Goal: Information Seeking & Learning: Learn about a topic

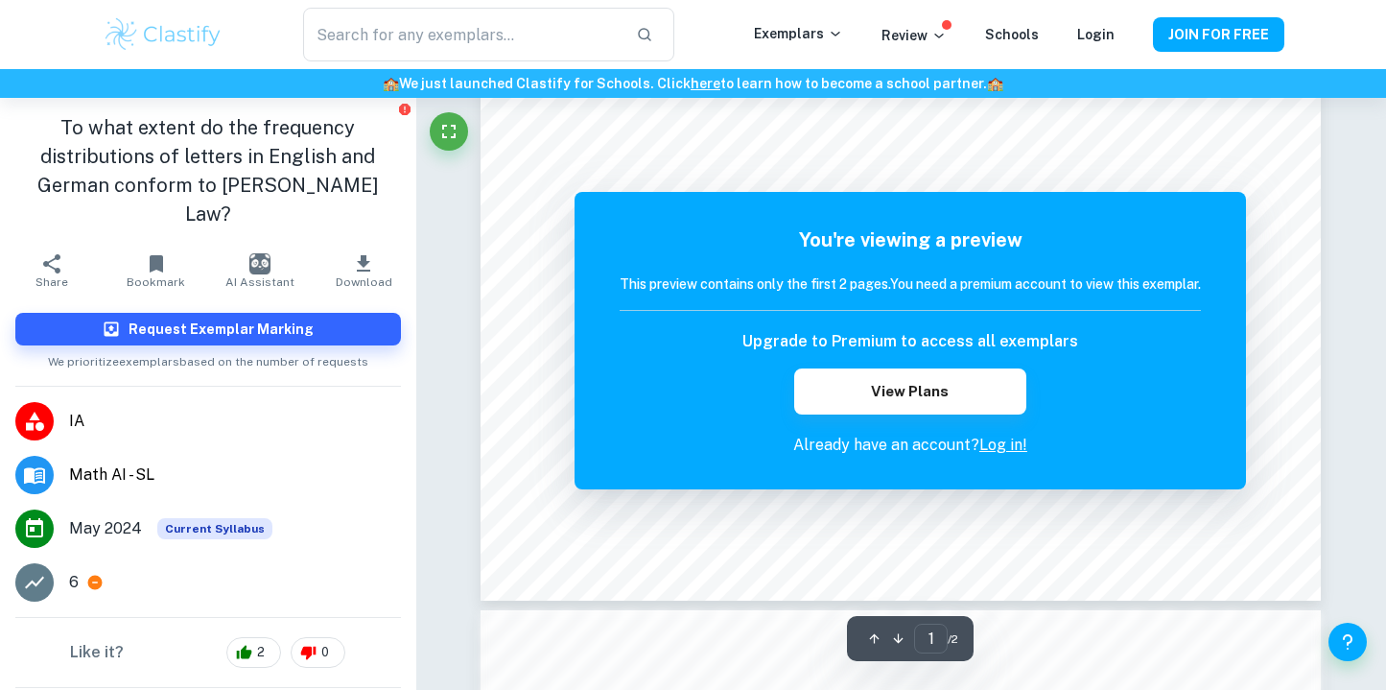
scroll to position [706, 0]
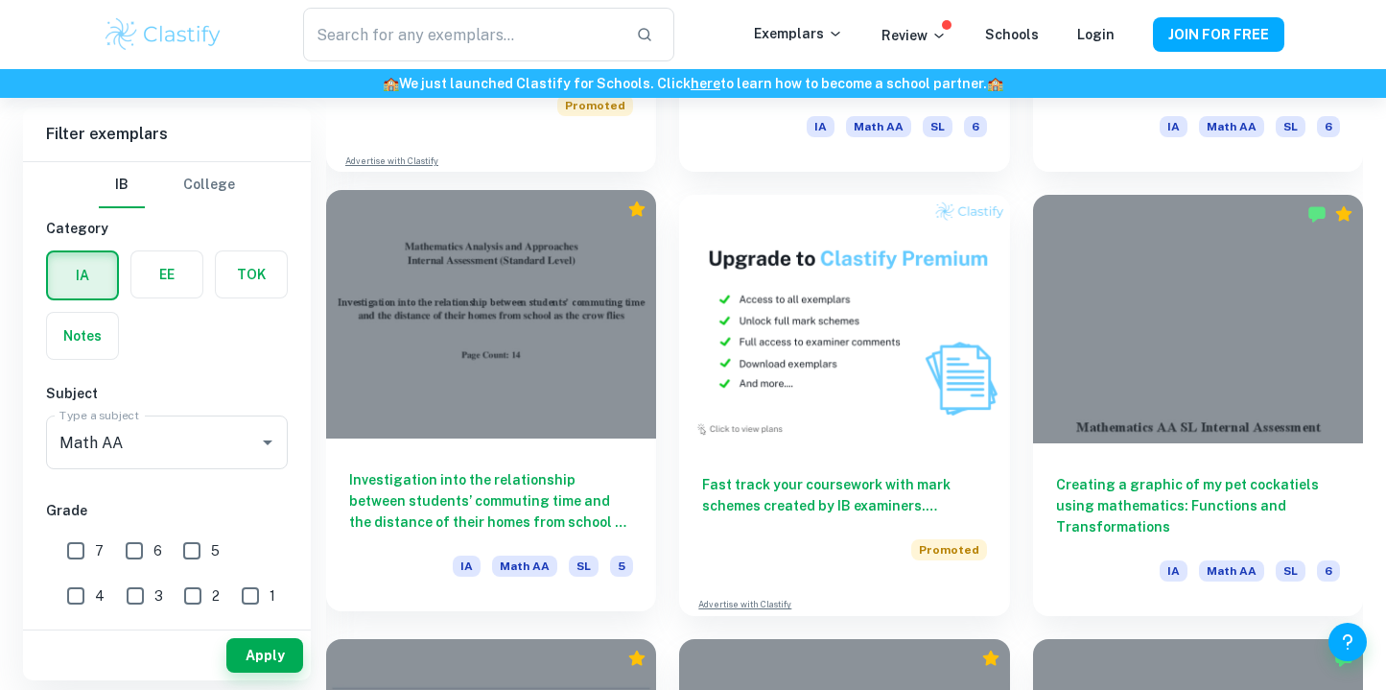
scroll to position [10685, 0]
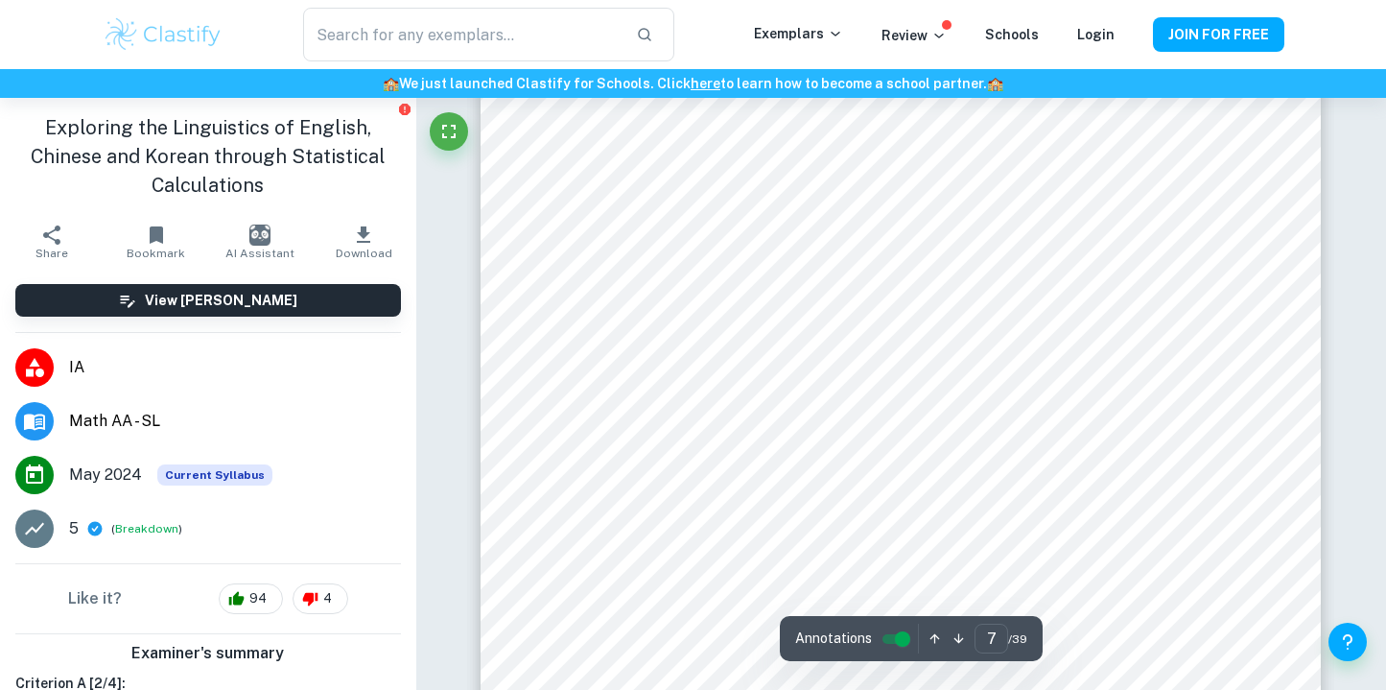
scroll to position [7014, 0]
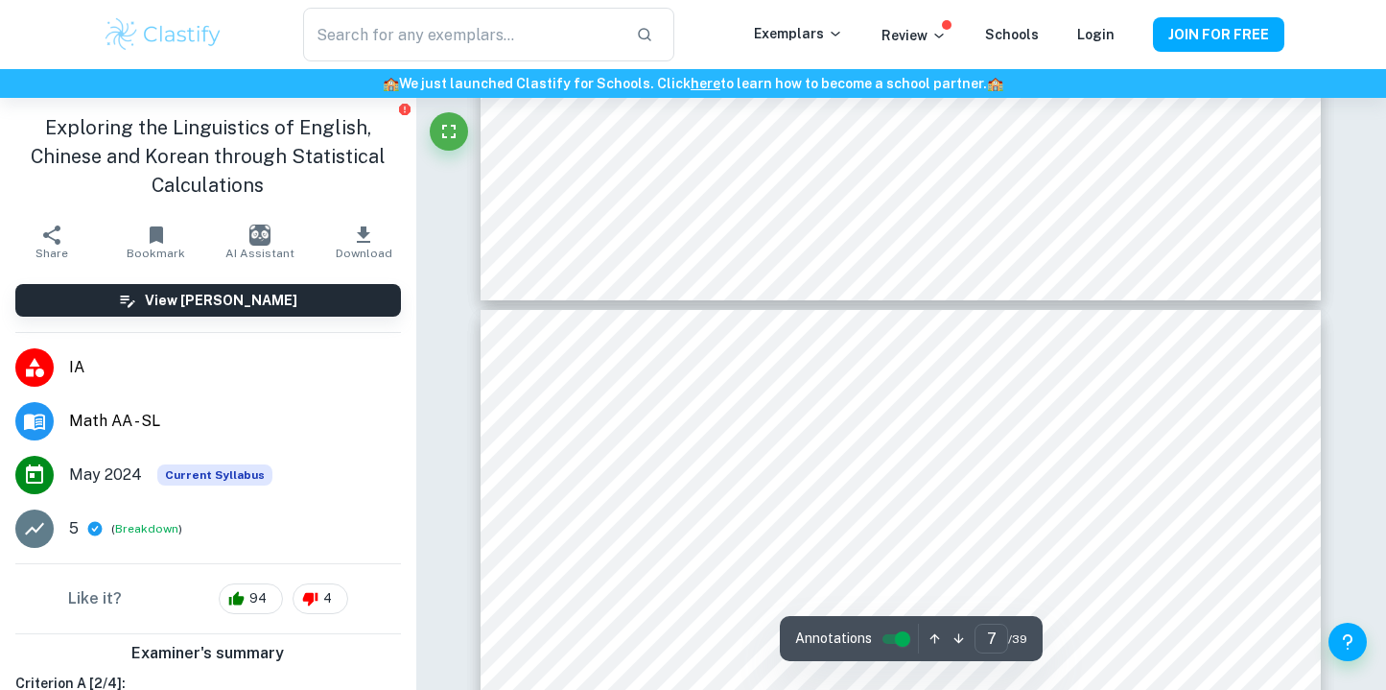
type input "8"
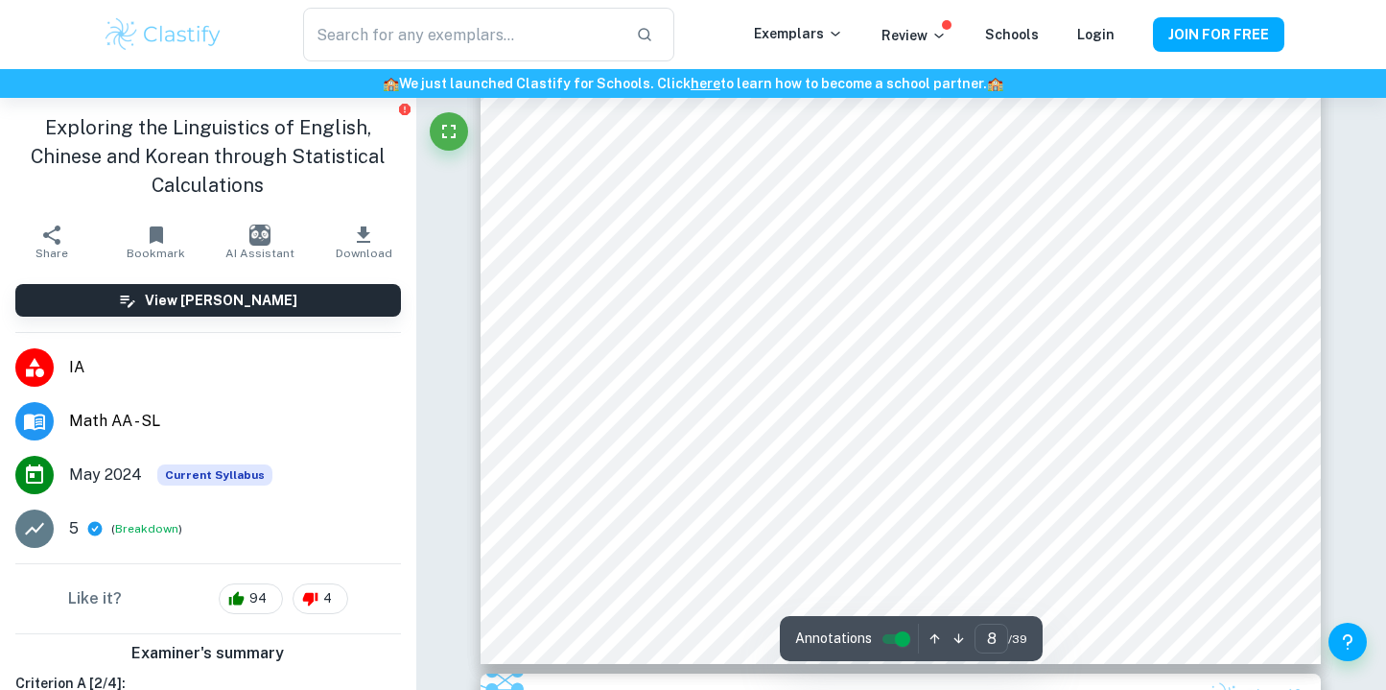
scroll to position [8524, 0]
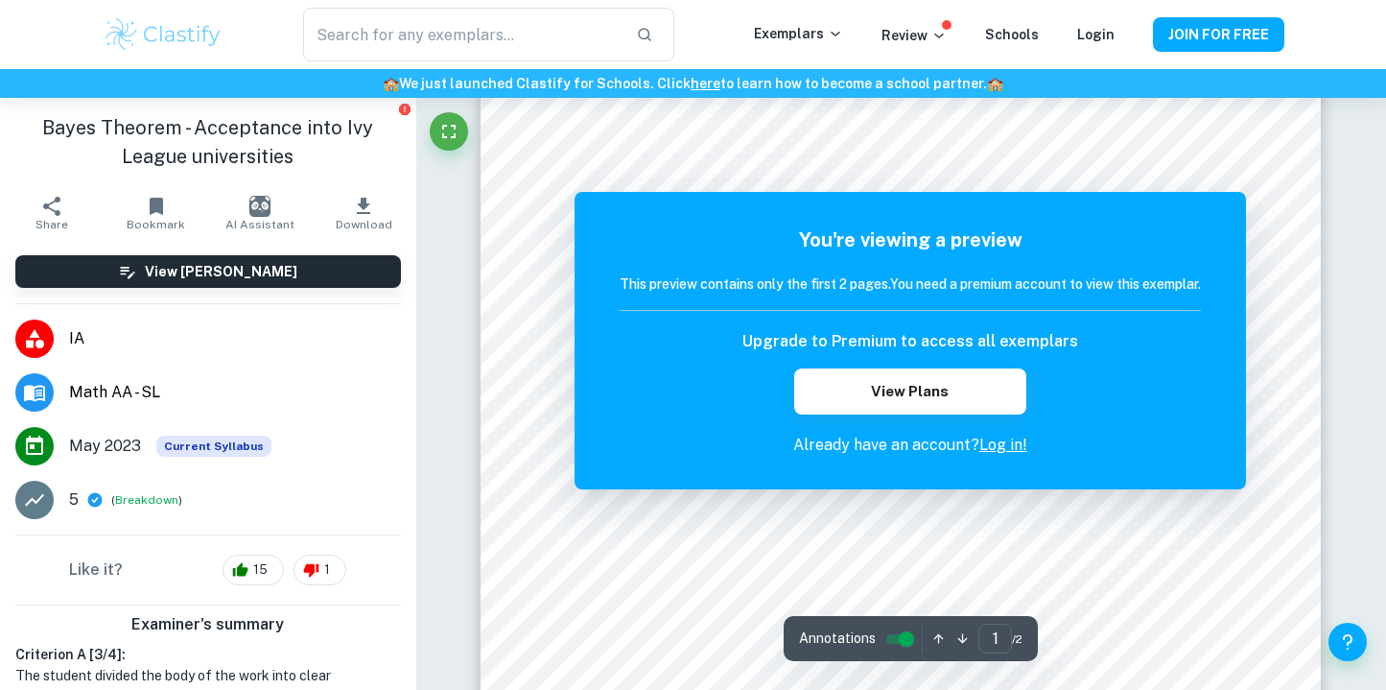
scroll to position [513, 0]
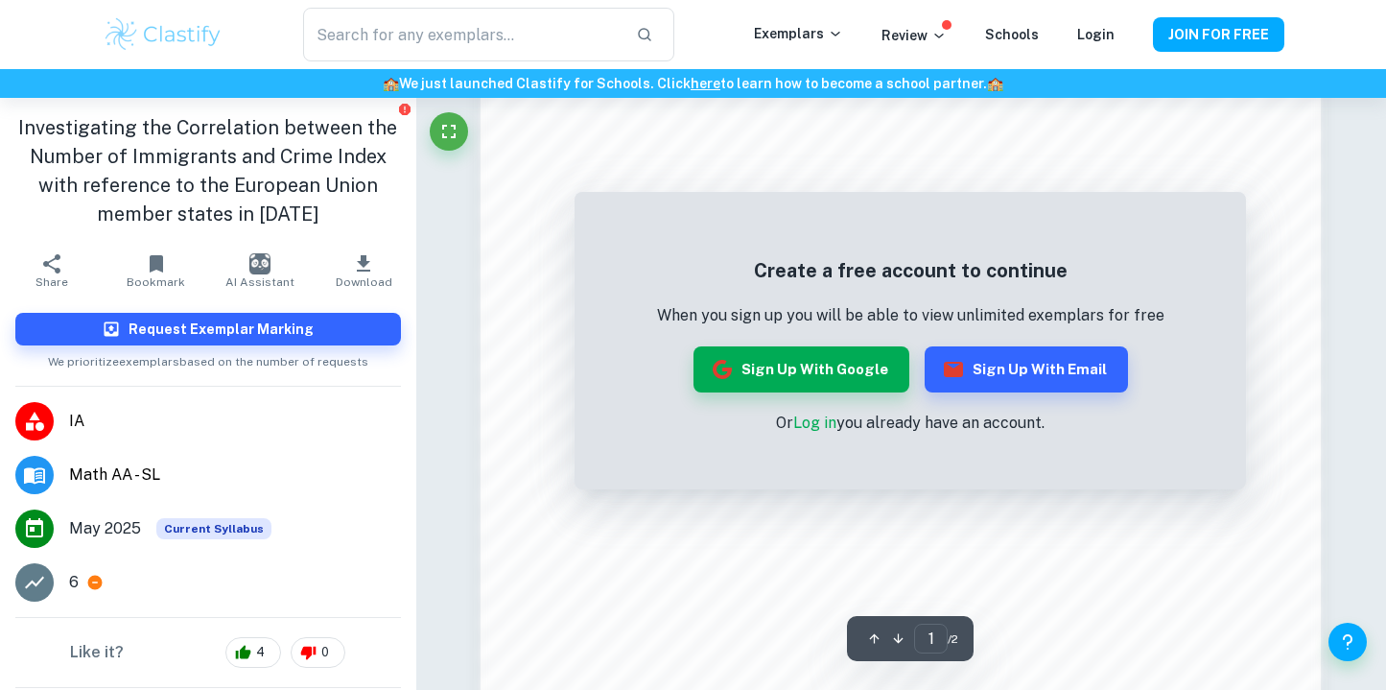
scroll to position [1309, 0]
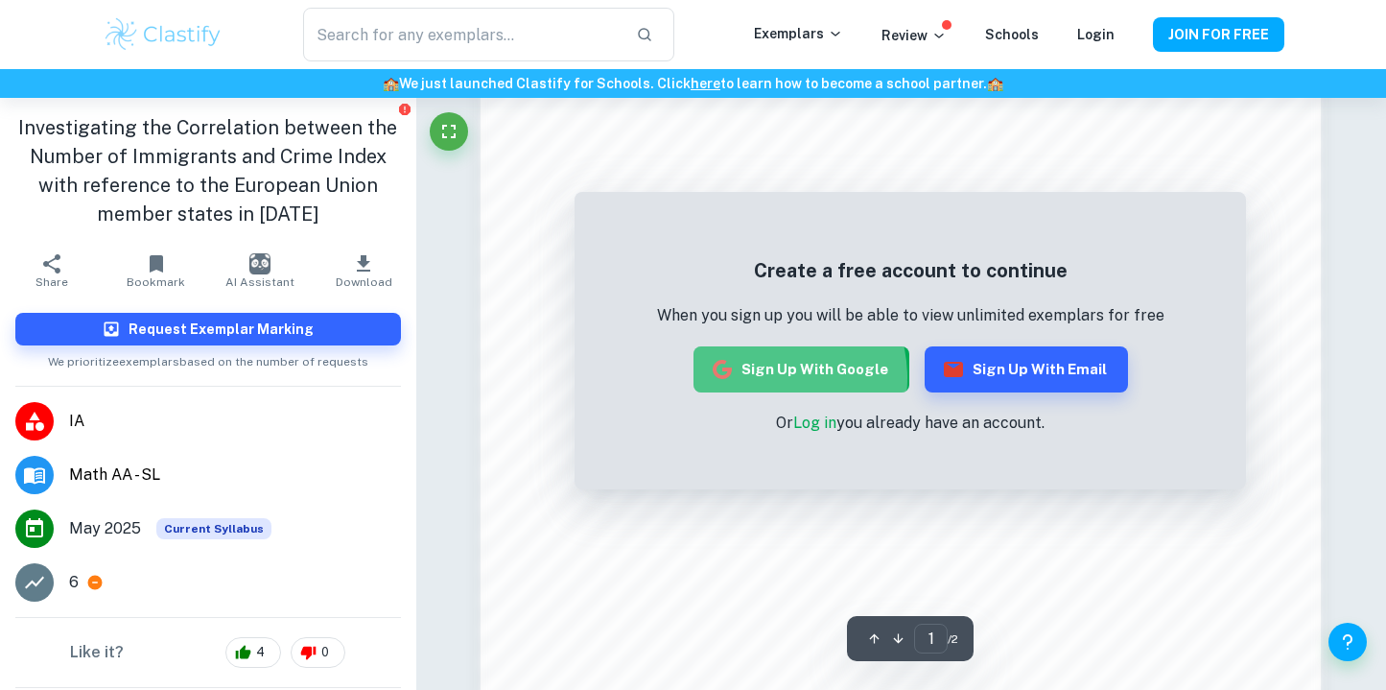
click at [769, 378] on button "Sign up with Google" at bounding box center [802, 369] width 216 height 46
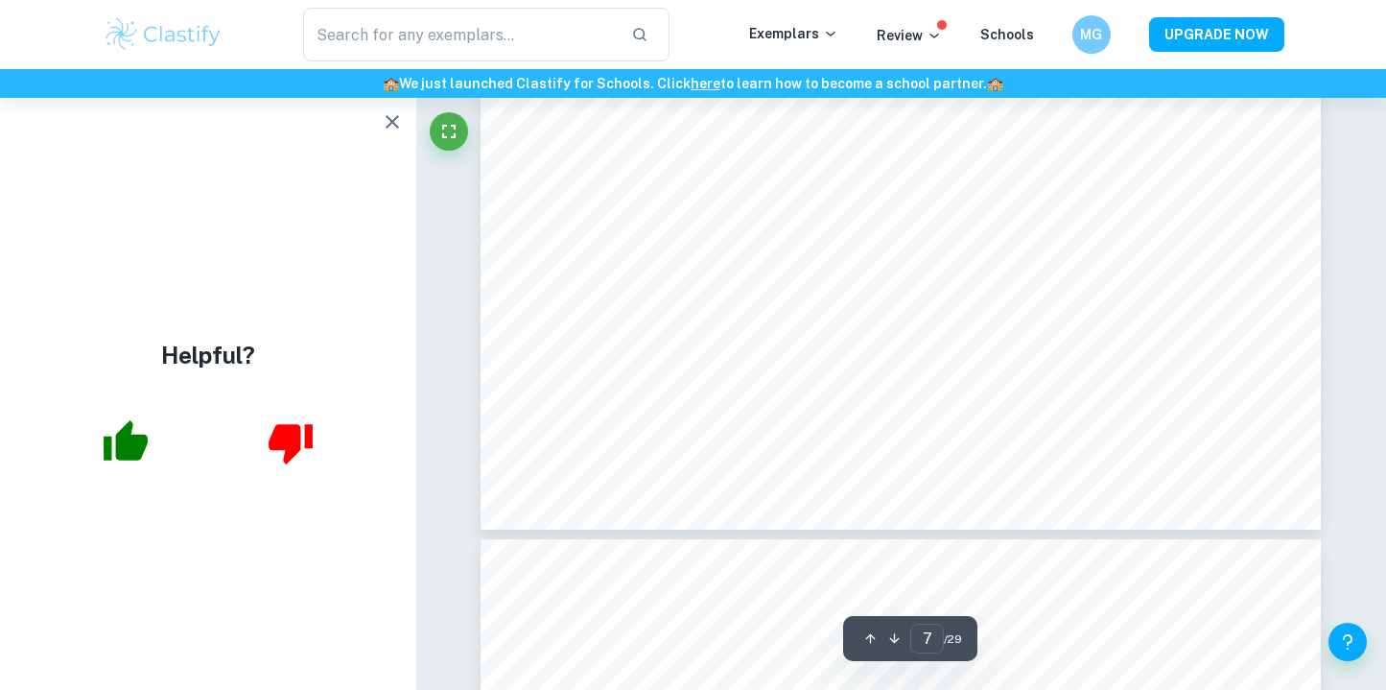
scroll to position [8243, 0]
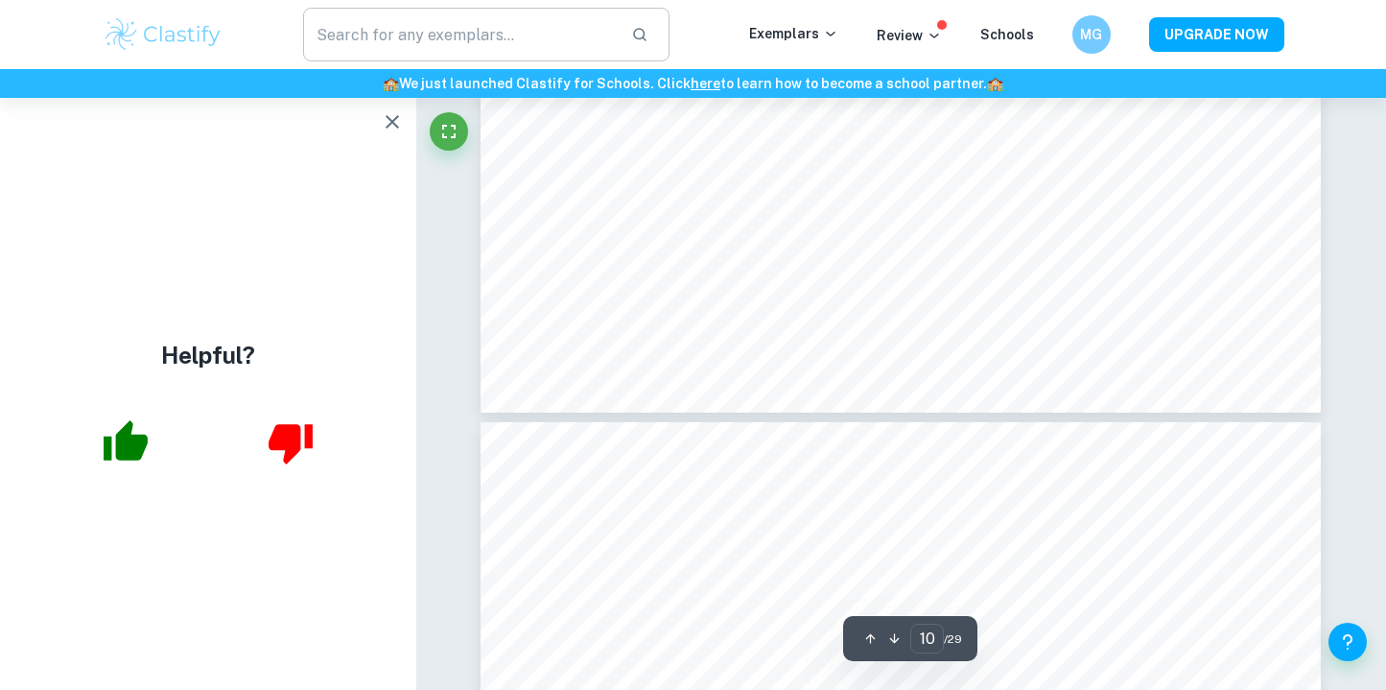
type input "11"
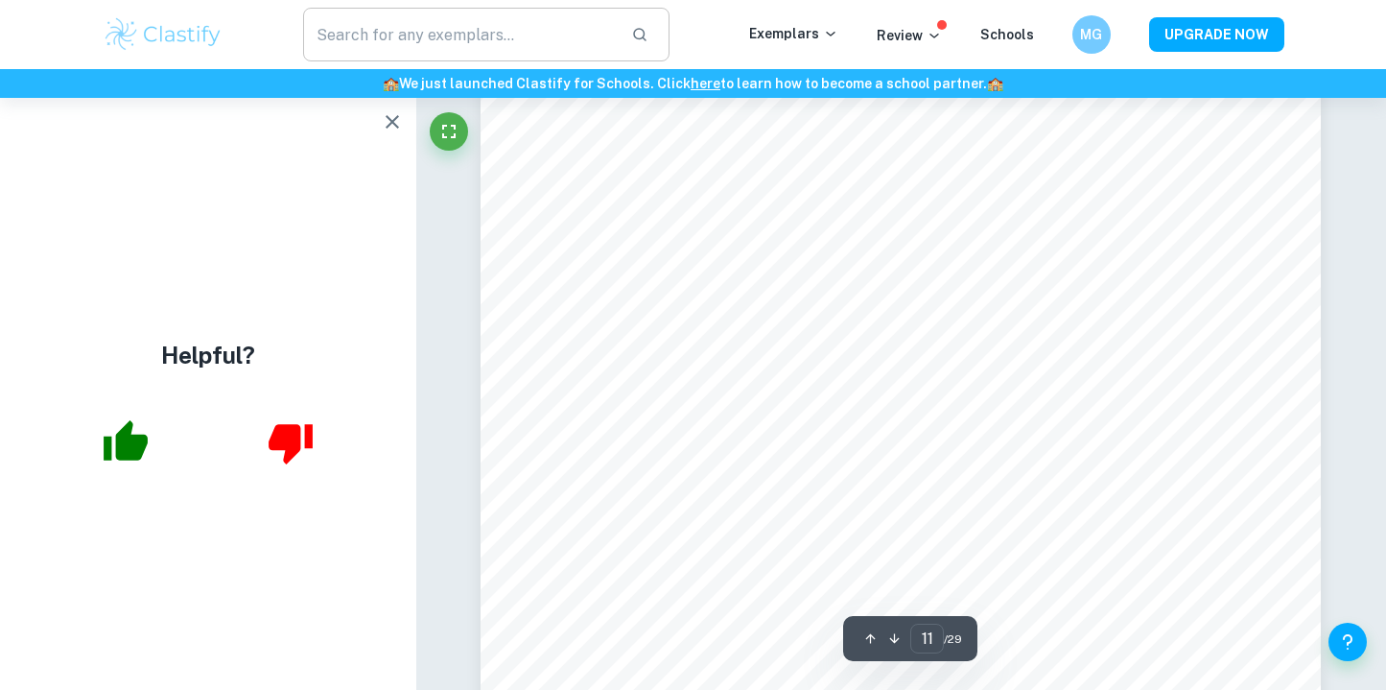
scroll to position [13170, 0]
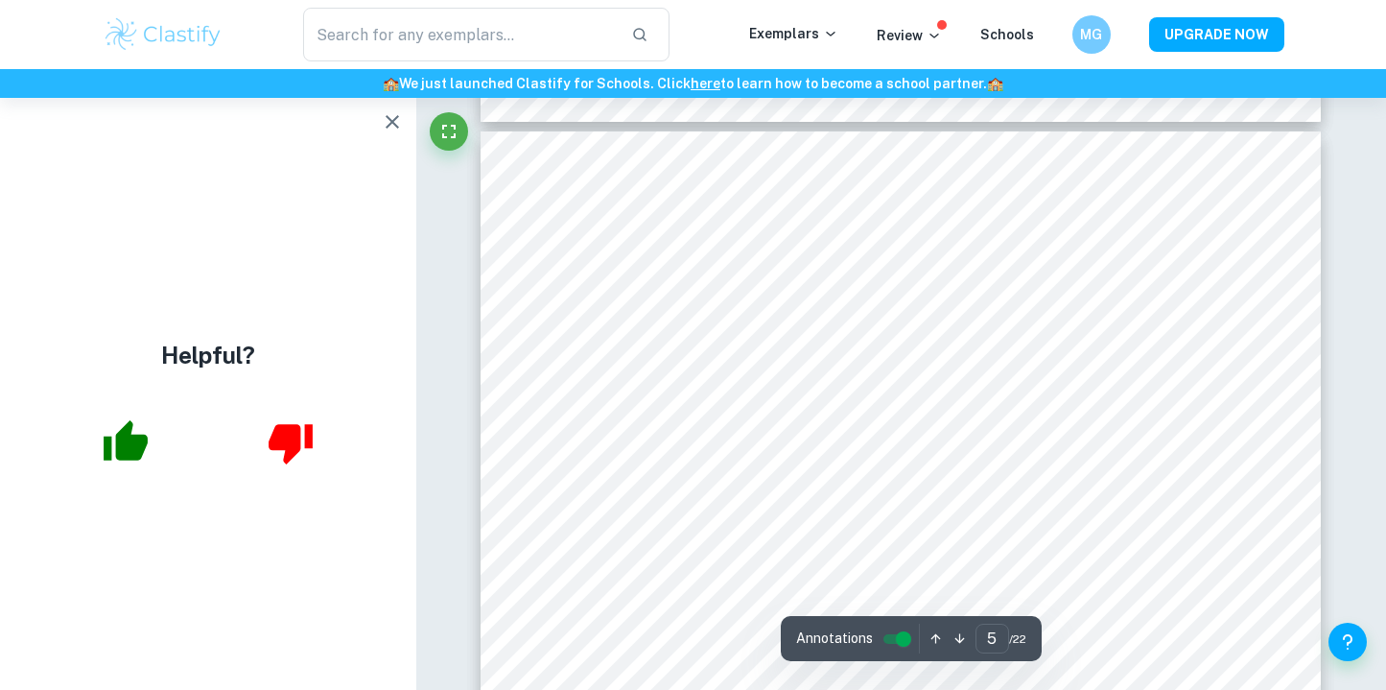
scroll to position [5106, 0]
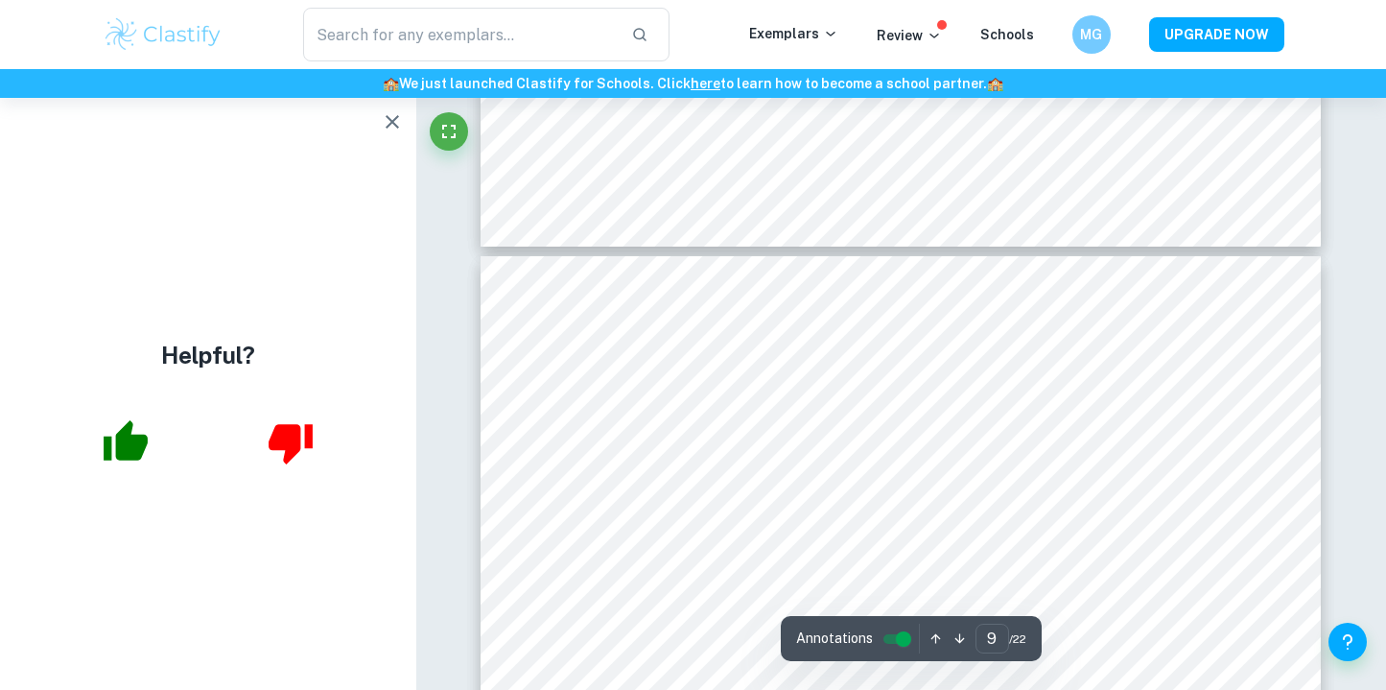
type input "10"
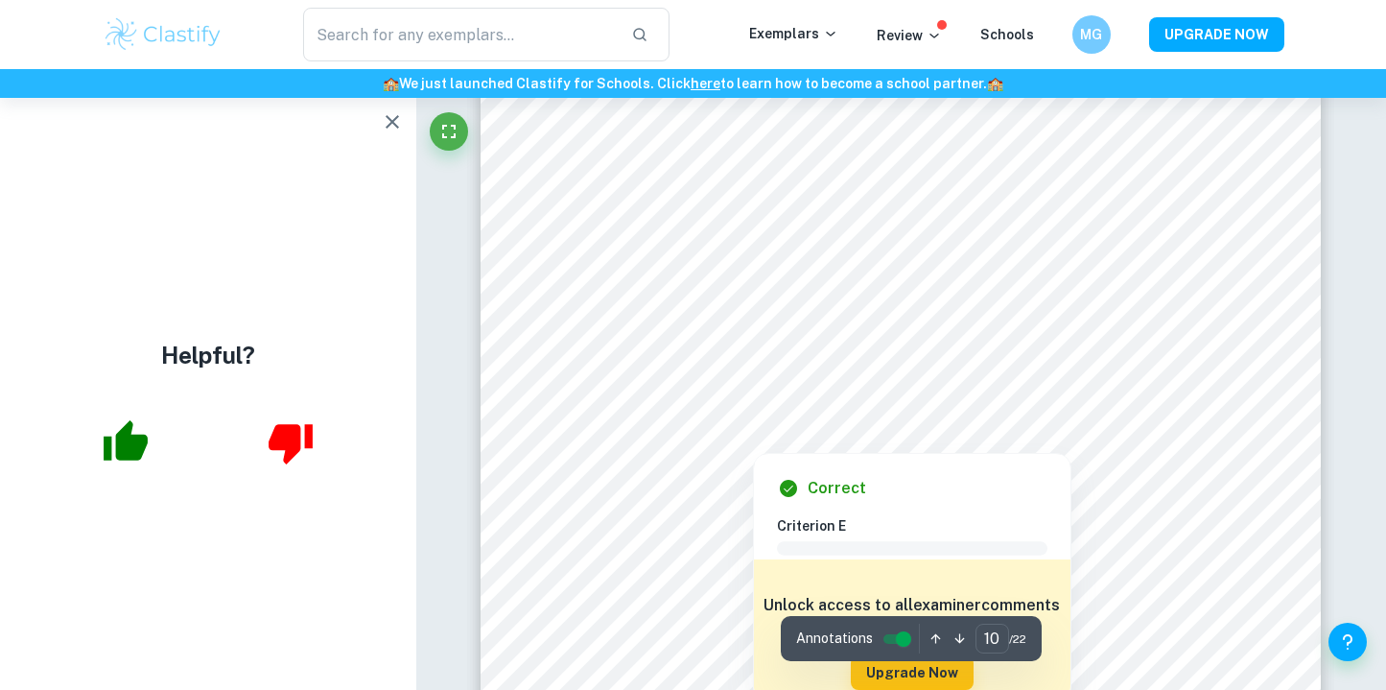
scroll to position [11691, 0]
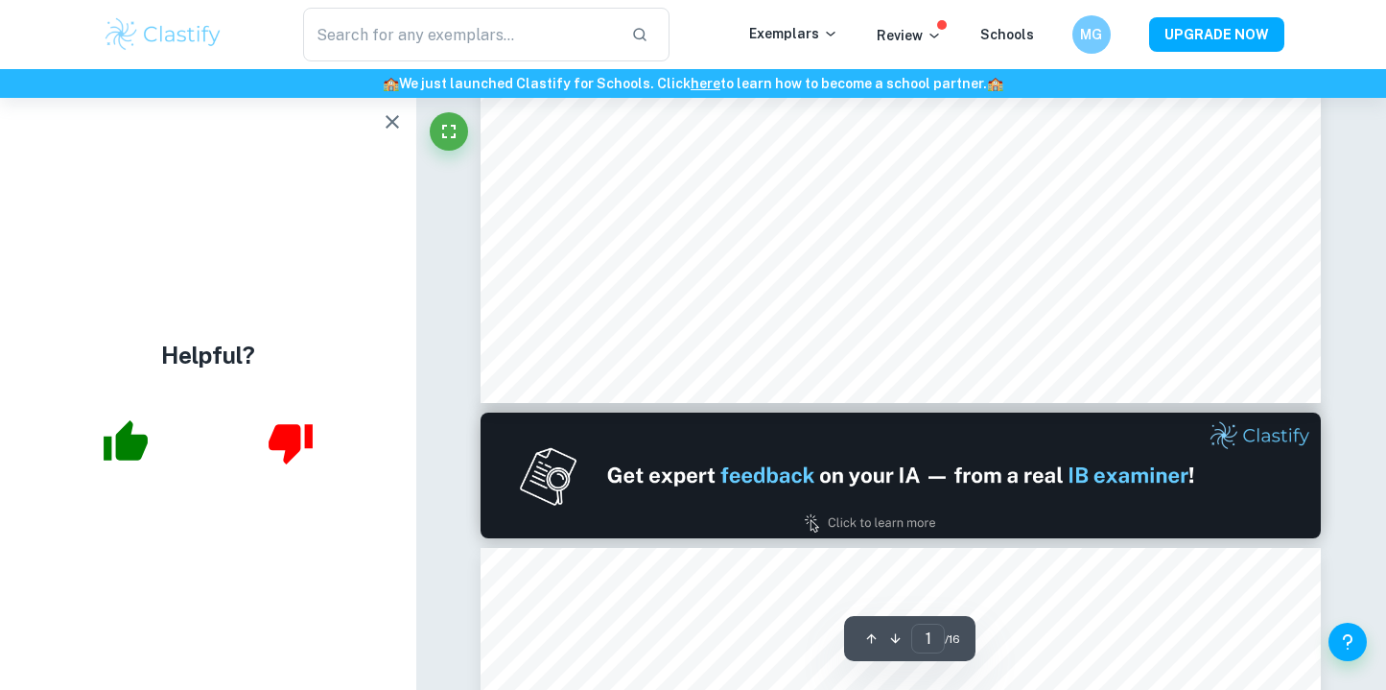
type input "2"
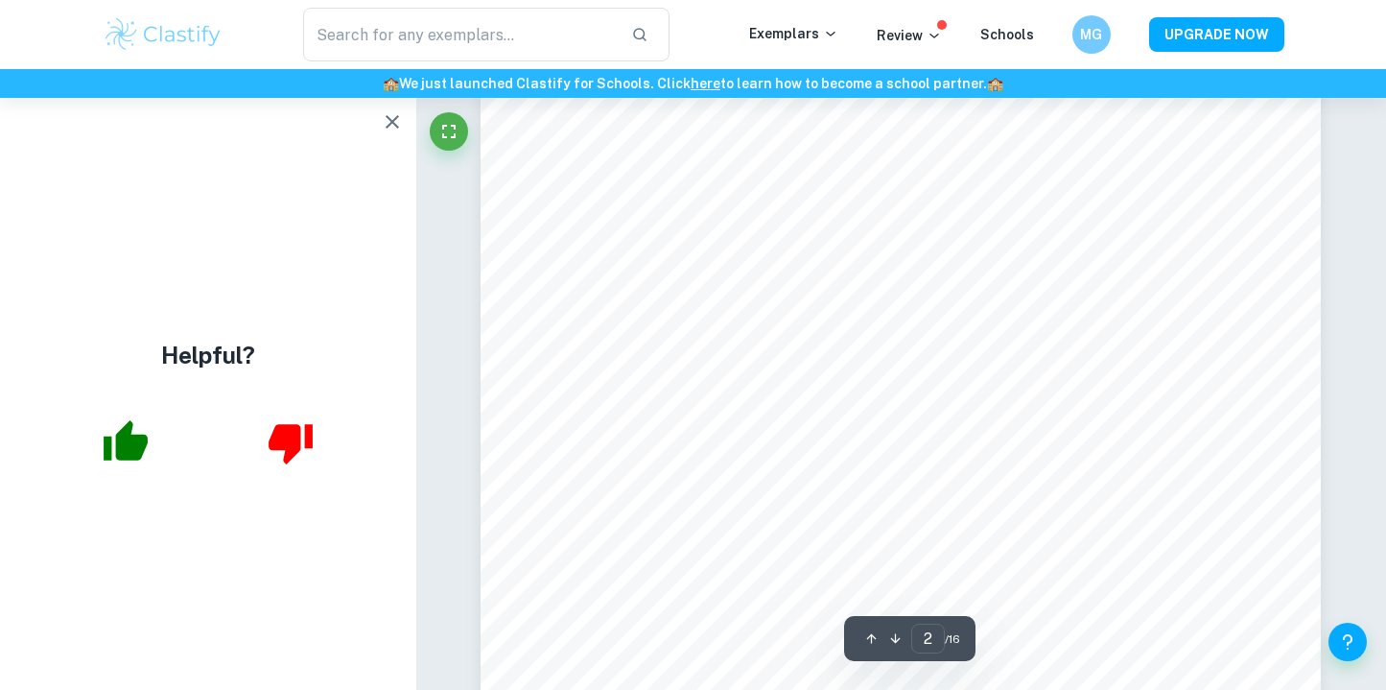
scroll to position [1902, 0]
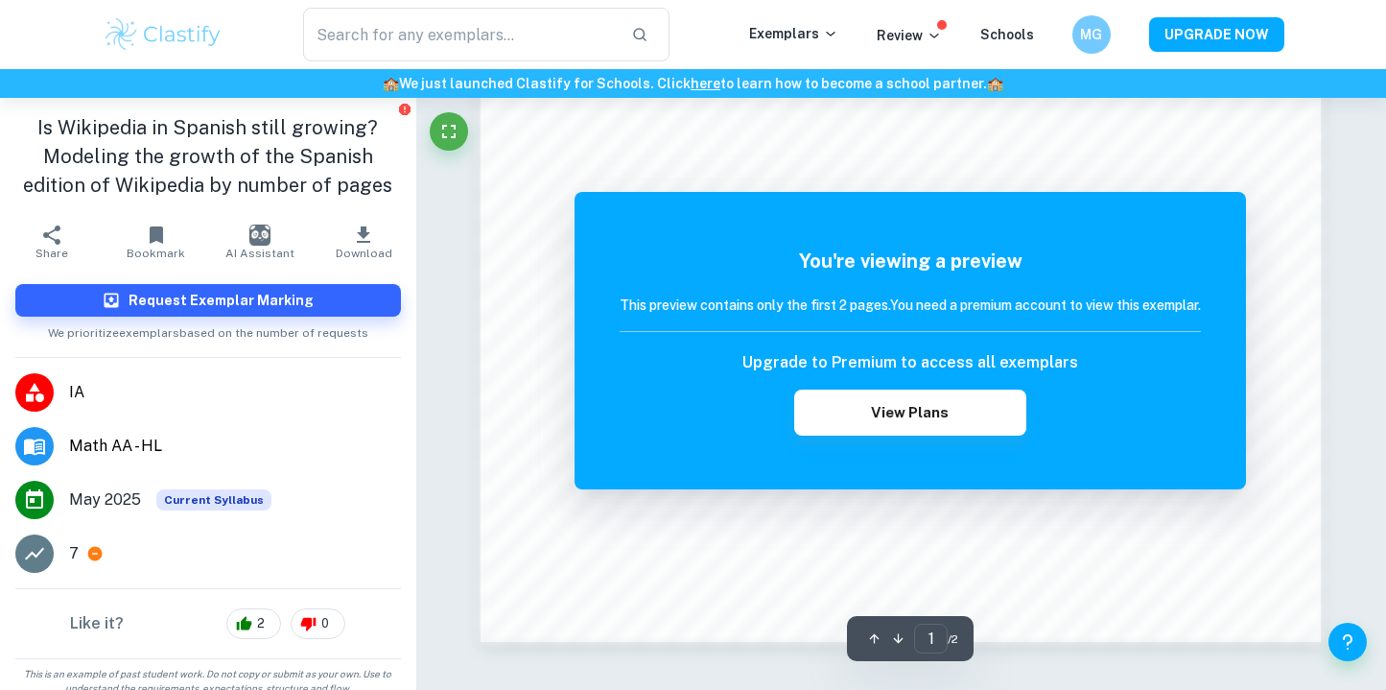
scroll to position [1743, 0]
